Goal: Task Accomplishment & Management: Use online tool/utility

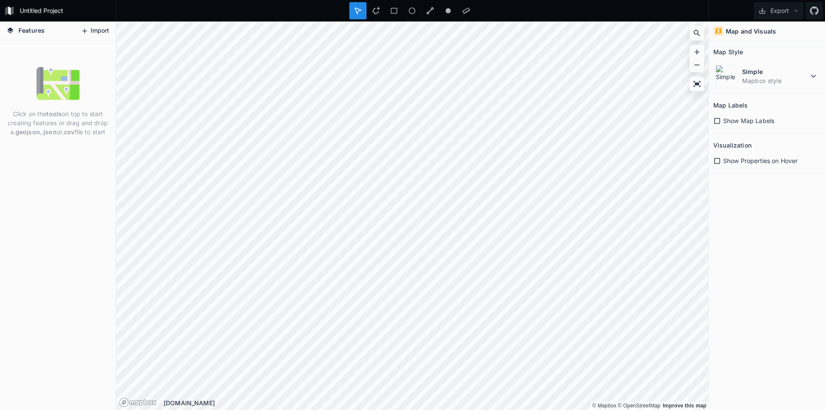
click at [97, 29] on button "Import" at bounding box center [94, 31] width 37 height 14
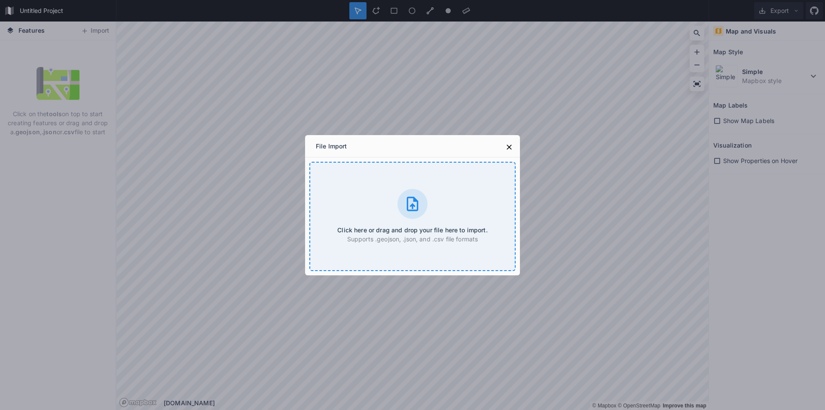
click at [415, 191] on div at bounding box center [412, 204] width 30 height 30
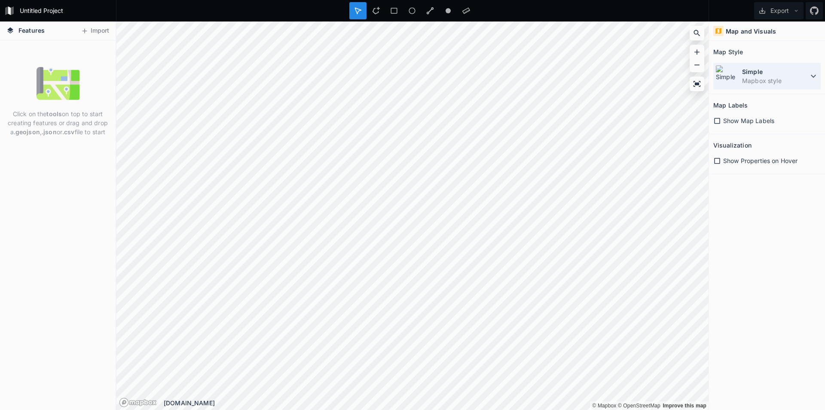
click at [811, 73] on icon at bounding box center [813, 76] width 10 height 10
click at [811, 74] on icon at bounding box center [813, 76] width 10 height 10
click at [814, 76] on icon at bounding box center [813, 76] width 10 height 10
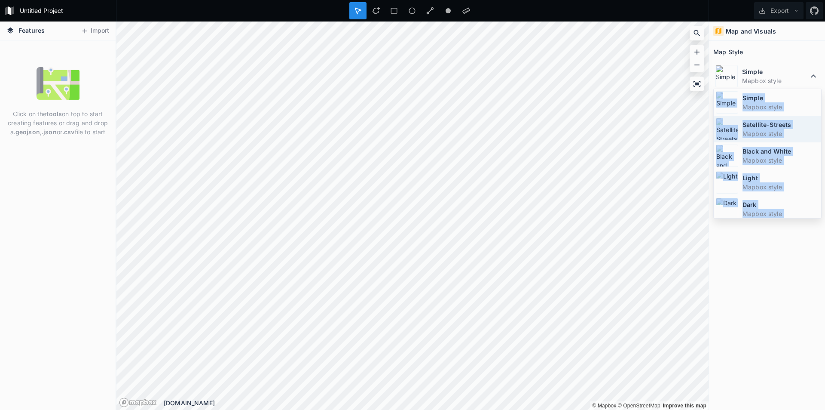
click at [767, 127] on dt "Satellite-Streets" at bounding box center [781, 124] width 76 height 9
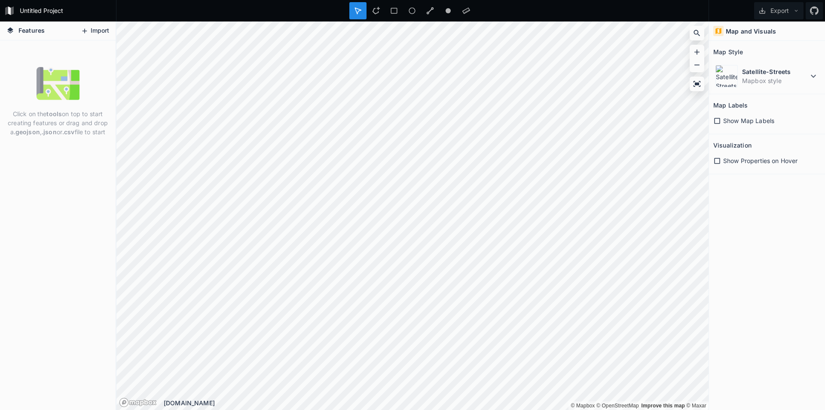
click at [106, 32] on button "Import" at bounding box center [94, 31] width 37 height 14
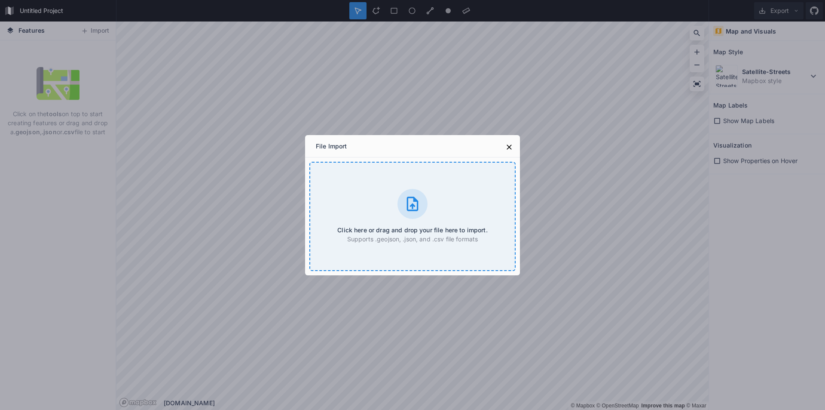
click at [384, 188] on div "Click here or drag and drop your file here to import. Supports .geojson, .json,…" at bounding box center [412, 216] width 206 height 109
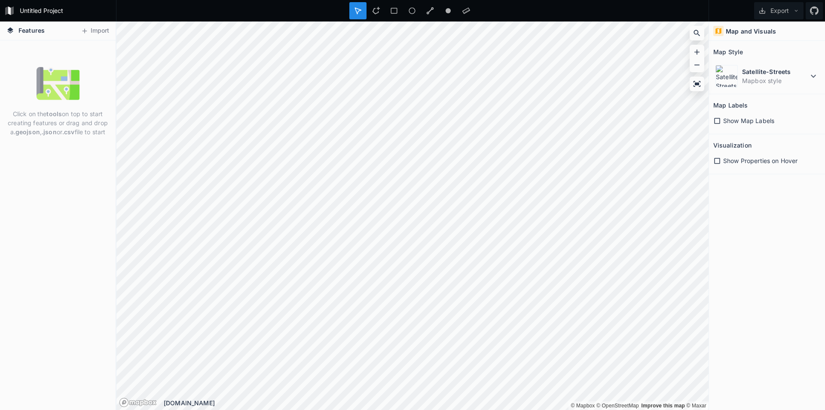
click at [33, 83] on div "Click on the tools on top to start creating features or drag and drop a .geojso…" at bounding box center [58, 101] width 116 height 79
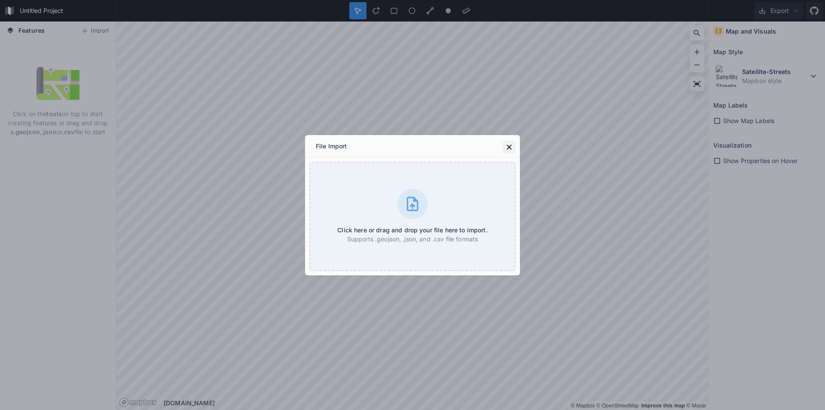
click at [506, 143] on icon at bounding box center [509, 147] width 9 height 9
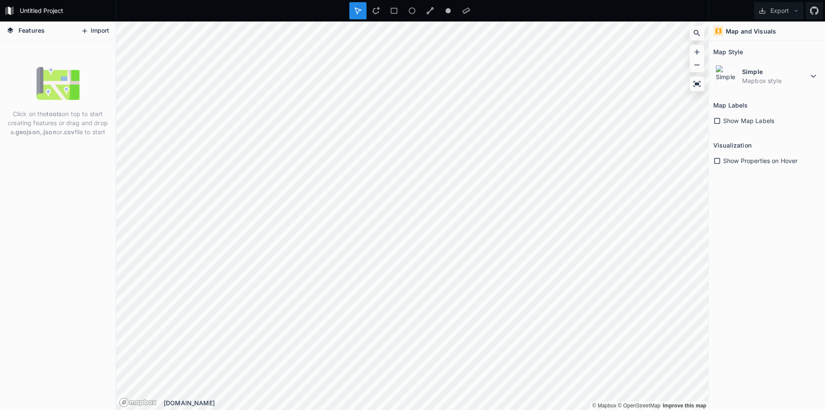
click at [96, 28] on button "Import" at bounding box center [94, 31] width 37 height 14
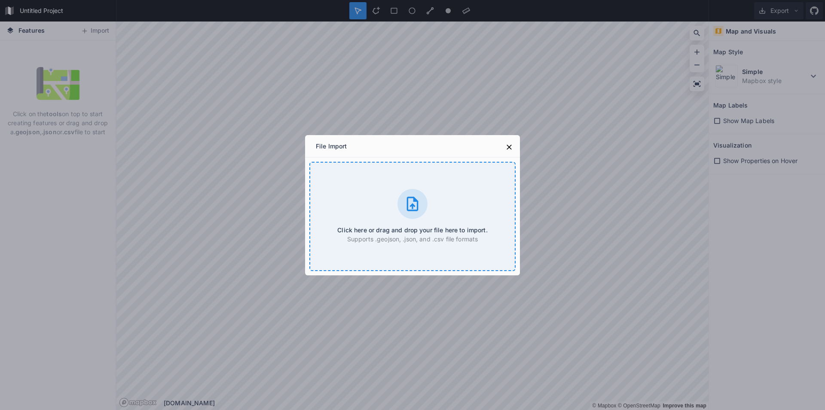
click at [413, 201] on icon at bounding box center [412, 203] width 17 height 17
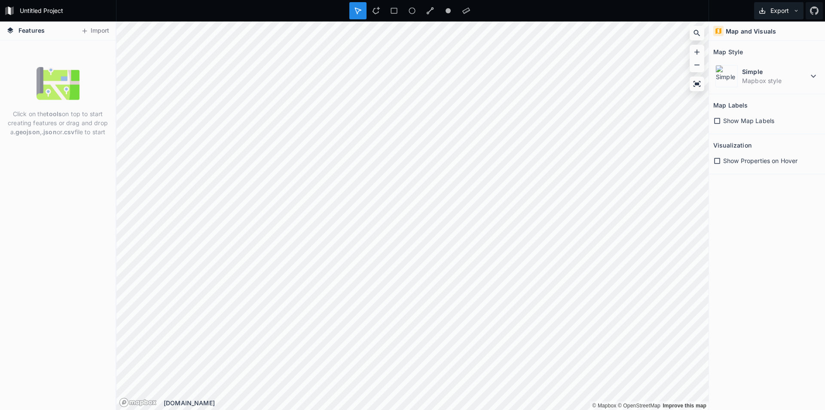
click at [789, 14] on button "Export" at bounding box center [778, 10] width 49 height 17
click at [773, 199] on div "Map and Visuals Map Style Simple Mapbox style Map Labels Show Map Labels Visual…" at bounding box center [767, 215] width 116 height 388
click at [63, 89] on img at bounding box center [58, 83] width 43 height 43
click at [100, 33] on button "Import" at bounding box center [94, 31] width 37 height 14
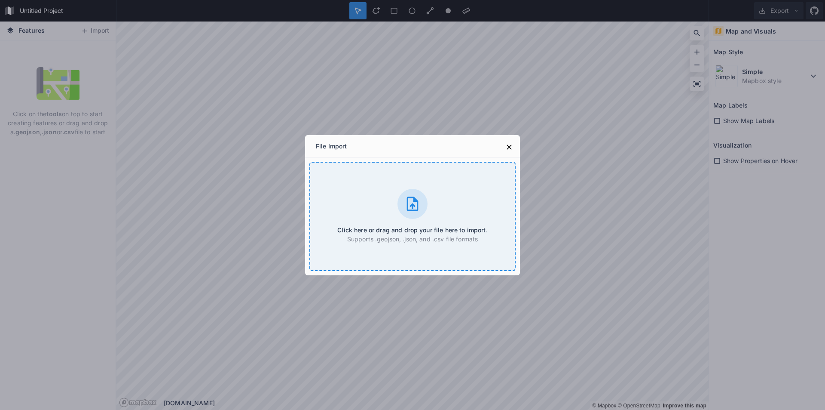
click at [406, 201] on icon at bounding box center [412, 203] width 17 height 17
